Goal: Find specific page/section: Find specific page/section

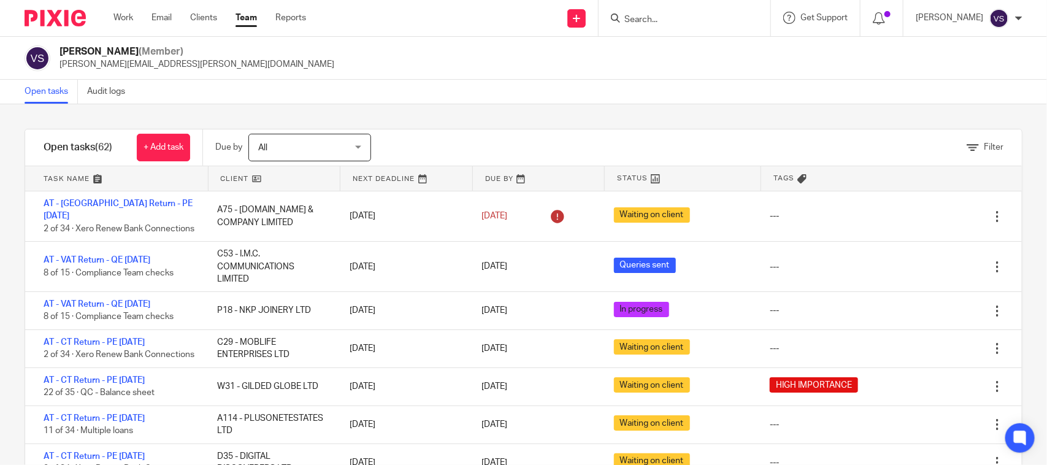
scroll to position [537, 0]
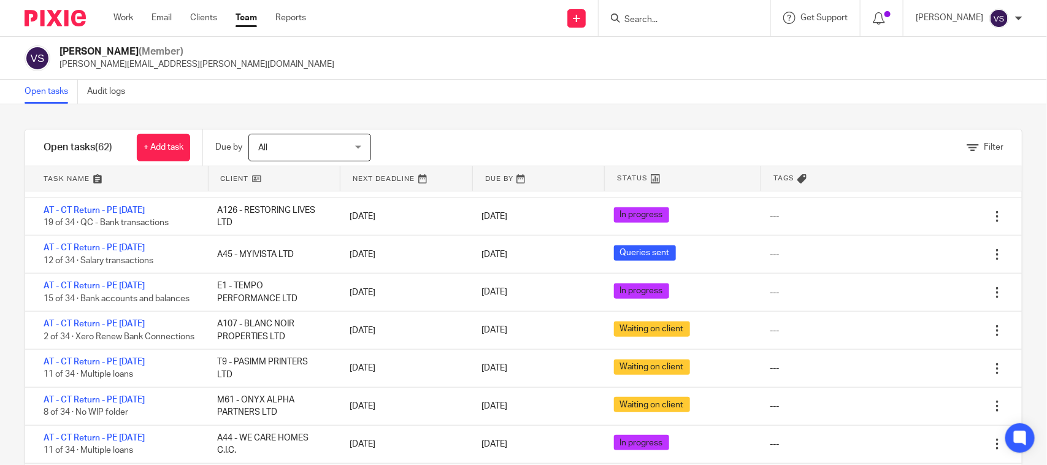
click at [650, 13] on form at bounding box center [688, 17] width 131 height 15
click at [651, 16] on input "Search" at bounding box center [678, 20] width 110 height 11
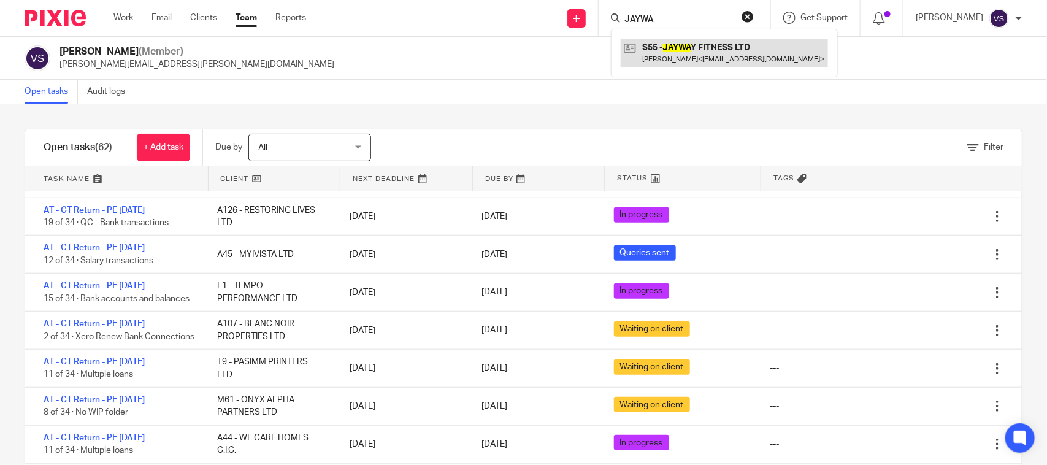
type input "JAYWA"
click at [716, 63] on link at bounding box center [724, 53] width 207 height 28
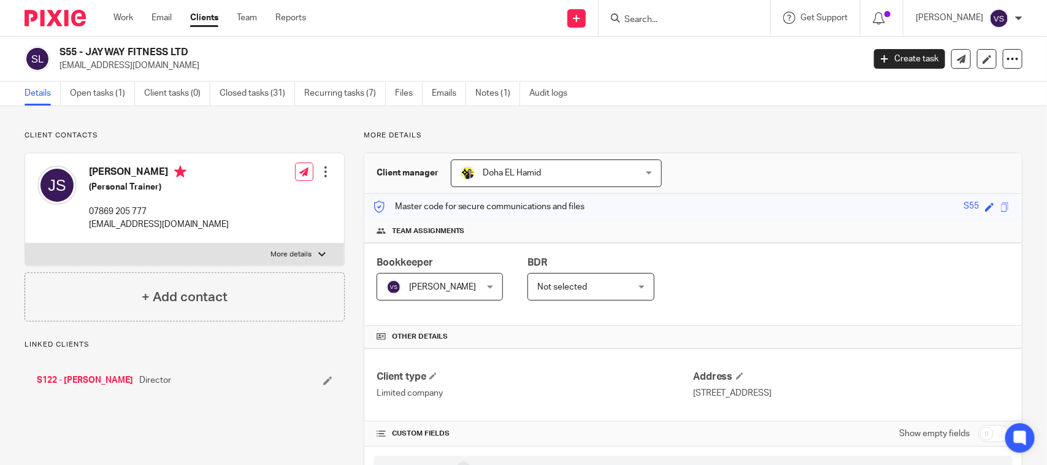
drag, startPoint x: 86, startPoint y: 50, endPoint x: 234, endPoint y: 56, distance: 147.3
click at [234, 56] on h2 "S55 - JAYWAY FITNESS LTD" at bounding box center [377, 52] width 637 height 13
copy h2 "JAYWAY FITNESS LTD"
click at [96, 103] on link "Open tasks (1)" at bounding box center [102, 94] width 65 height 24
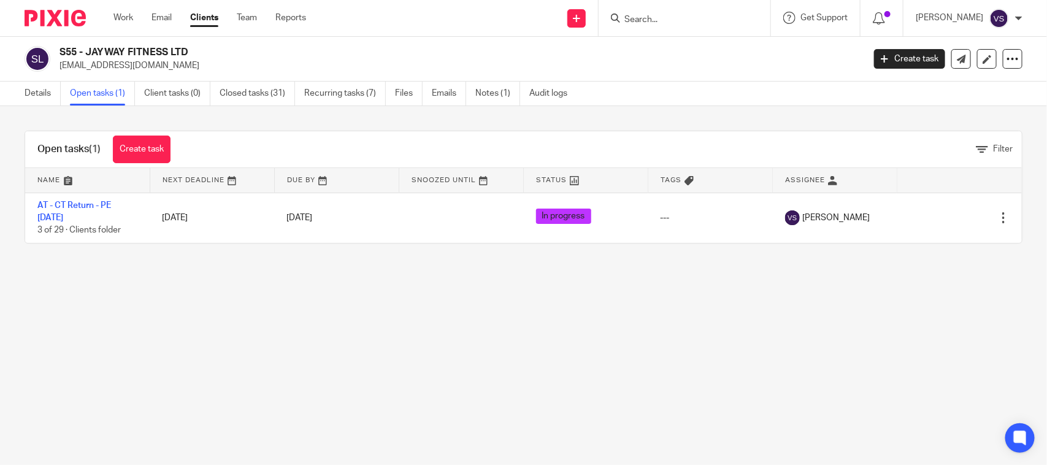
click at [581, 253] on div "Open tasks (1) Create task Filter Name Next Deadline Due By Snoozed Until Statu…" at bounding box center [523, 187] width 1047 height 162
click at [43, 102] on link "Details" at bounding box center [43, 94] width 36 height 24
